Goal: Task Accomplishment & Management: Manage account settings

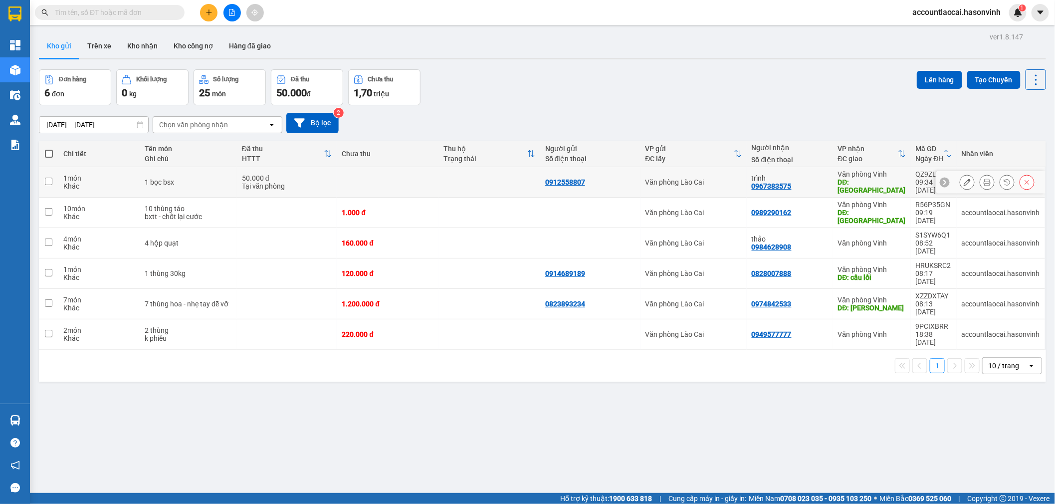
click at [984, 179] on icon at bounding box center [987, 182] width 7 height 7
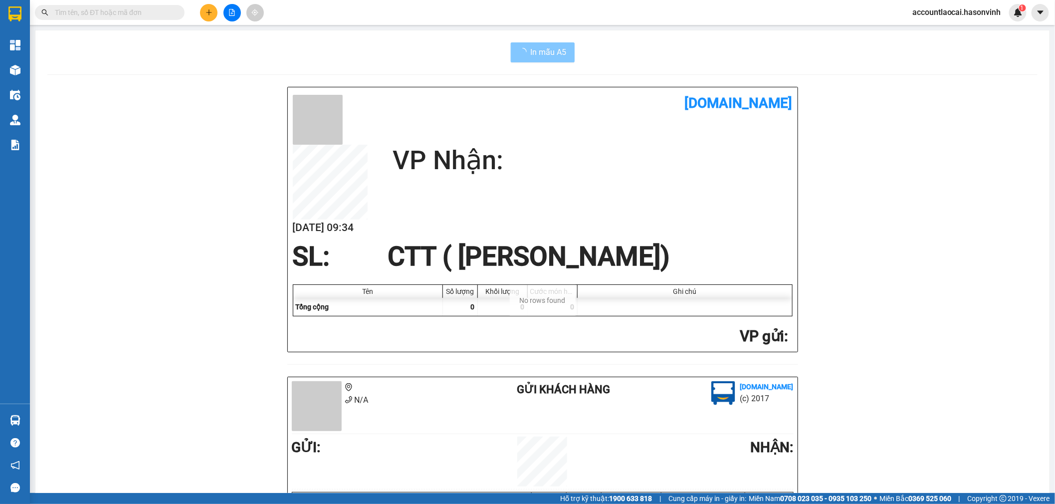
click at [534, 53] on span "In mẫu A5" at bounding box center [549, 52] width 36 height 12
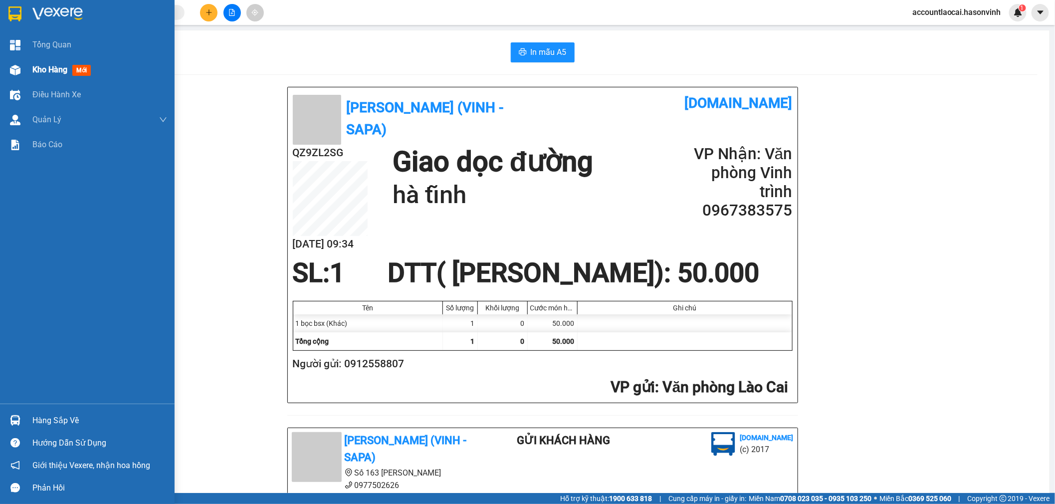
click at [45, 68] on span "Kho hàng" at bounding box center [49, 69] width 35 height 9
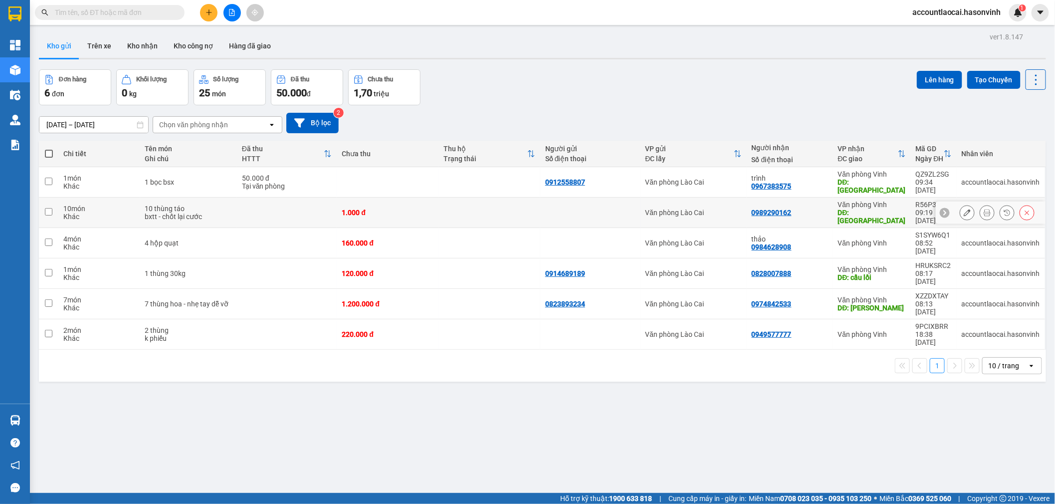
click at [964, 209] on icon at bounding box center [967, 212] width 7 height 7
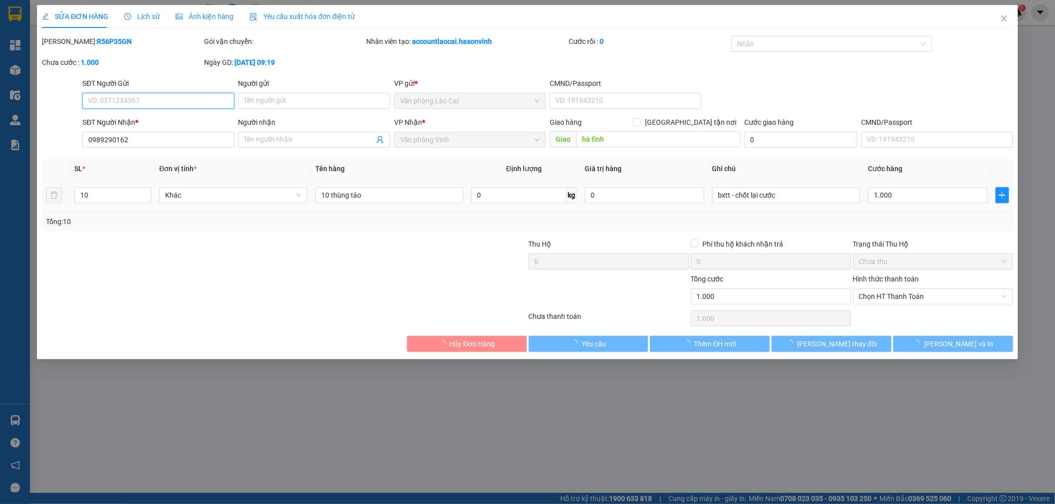
type input "0989290162"
type input "hà tĩnh"
type input "0"
type input "1.000"
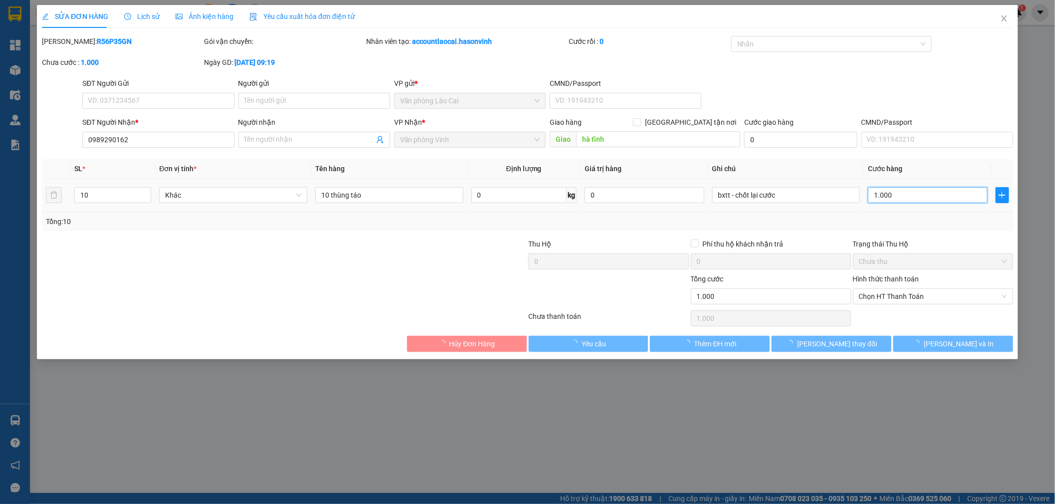
click at [917, 193] on input "1.000" at bounding box center [928, 195] width 120 height 16
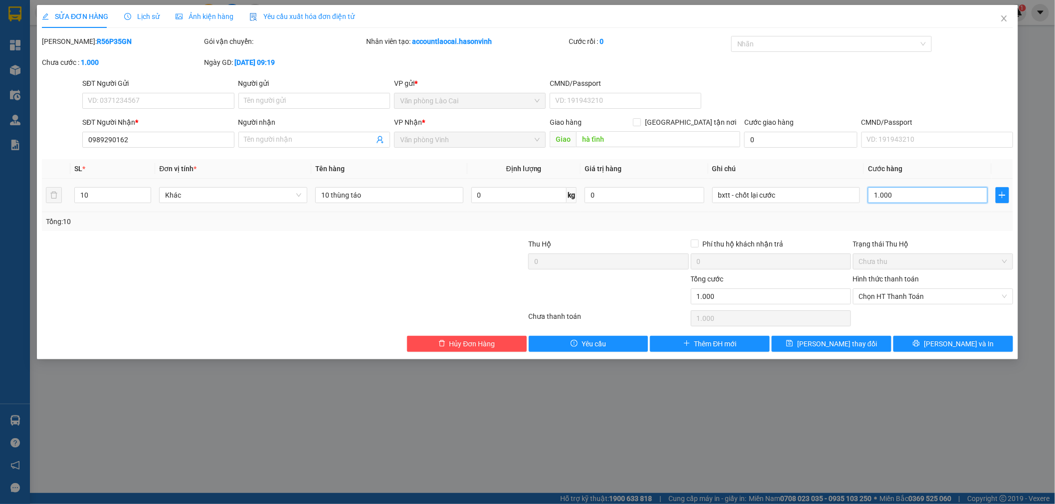
type input "3"
type input "35"
type input "350"
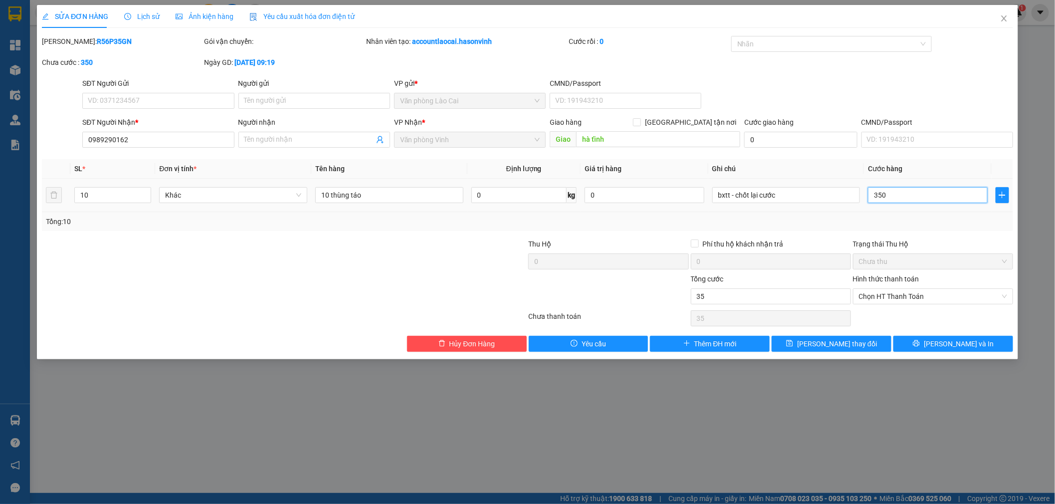
type input "350"
drag, startPoint x: 909, startPoint y: 215, endPoint x: 766, endPoint y: 201, distance: 143.9
click at [908, 215] on div "Tổng: 10" at bounding box center [527, 221] width 971 height 19
type input "350.000"
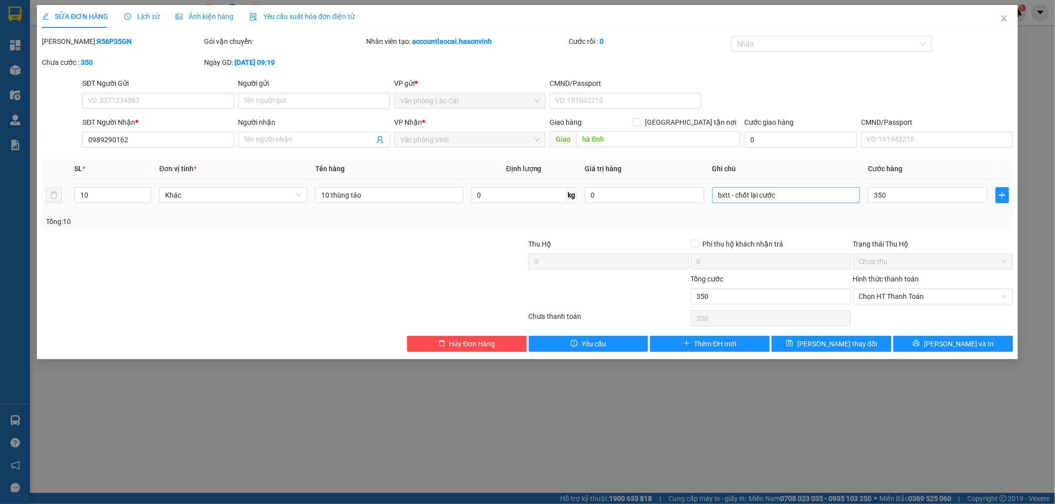
type input "350.000"
drag, startPoint x: 840, startPoint y: 192, endPoint x: 731, endPoint y: 185, distance: 109.4
click at [731, 185] on div "Total Paid Fee 0 Total UnPaid Fee 1.000 Cash Collection Total Fee Mã ĐH: R56P35…" at bounding box center [527, 194] width 971 height 316
type input "bxtt"
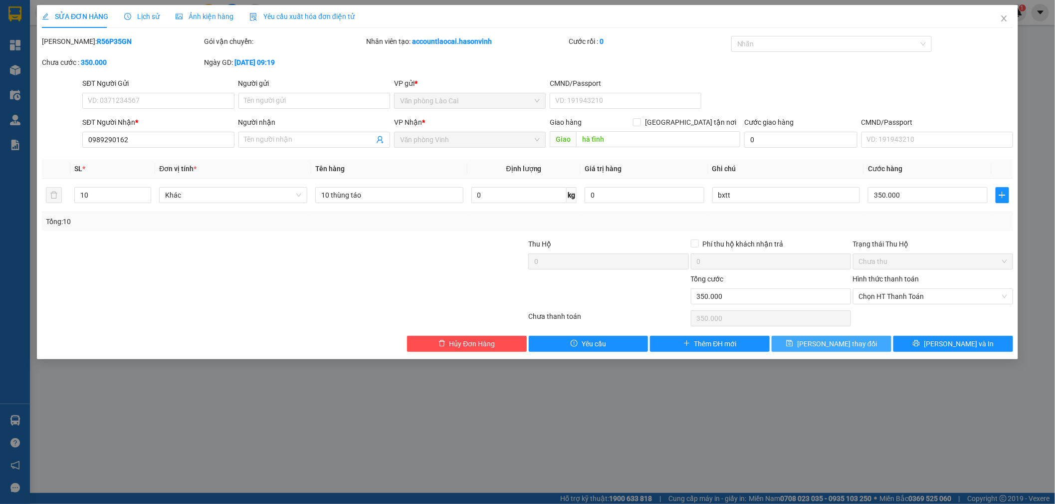
click at [850, 340] on span "Lưu thay đổi" at bounding box center [837, 343] width 80 height 11
